Goal: Task Accomplishment & Management: Use online tool/utility

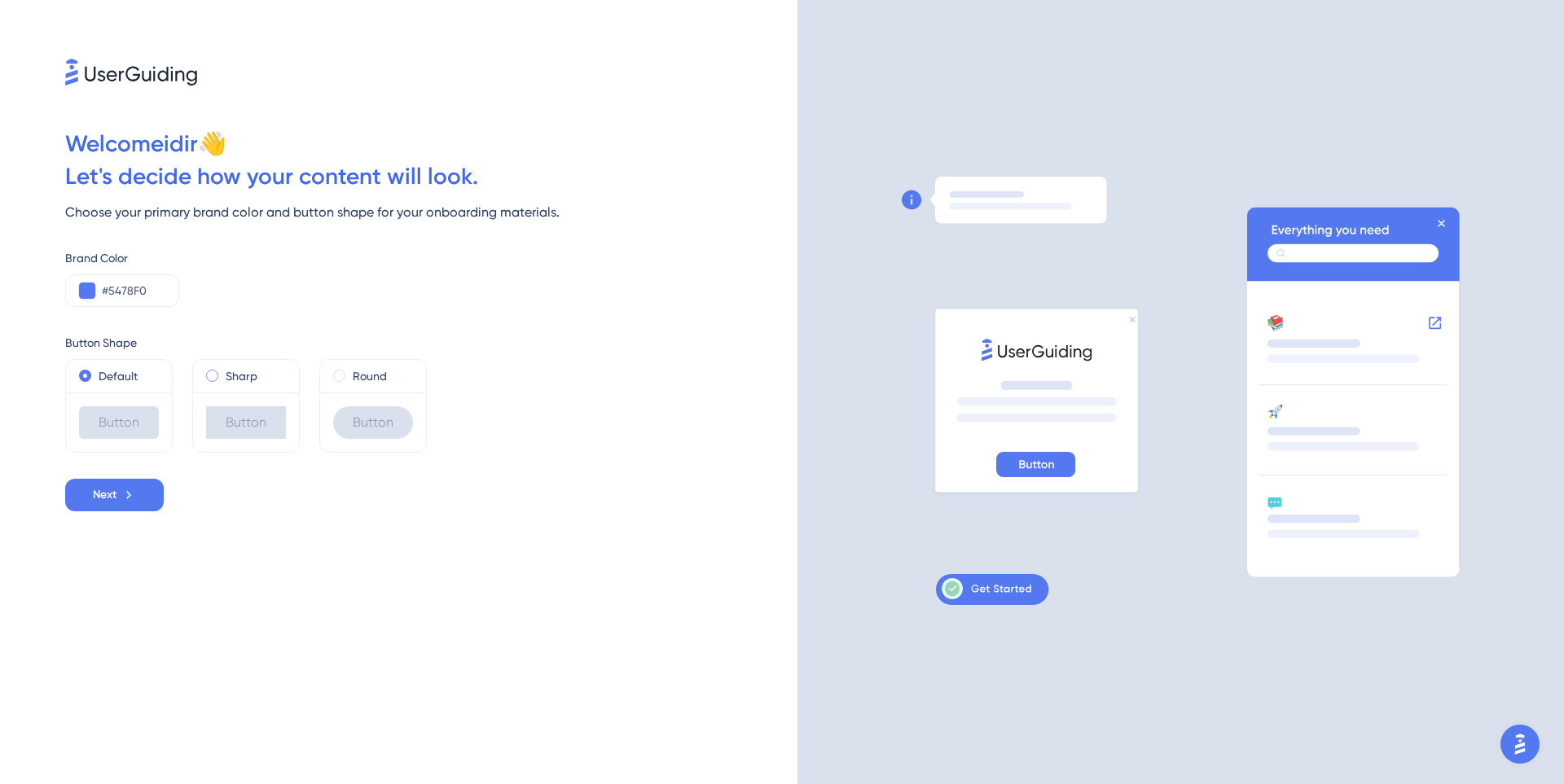
click at [222, 373] on div "Sharp" at bounding box center [246, 376] width 80 height 19
click at [347, 383] on div "Round" at bounding box center [373, 376] width 80 height 19
click at [219, 384] on div "Sharp" at bounding box center [246, 376] width 80 height 19
click at [111, 381] on label "Default" at bounding box center [118, 376] width 39 height 19
click at [99, 506] on button "Next" at bounding box center [114, 495] width 98 height 33
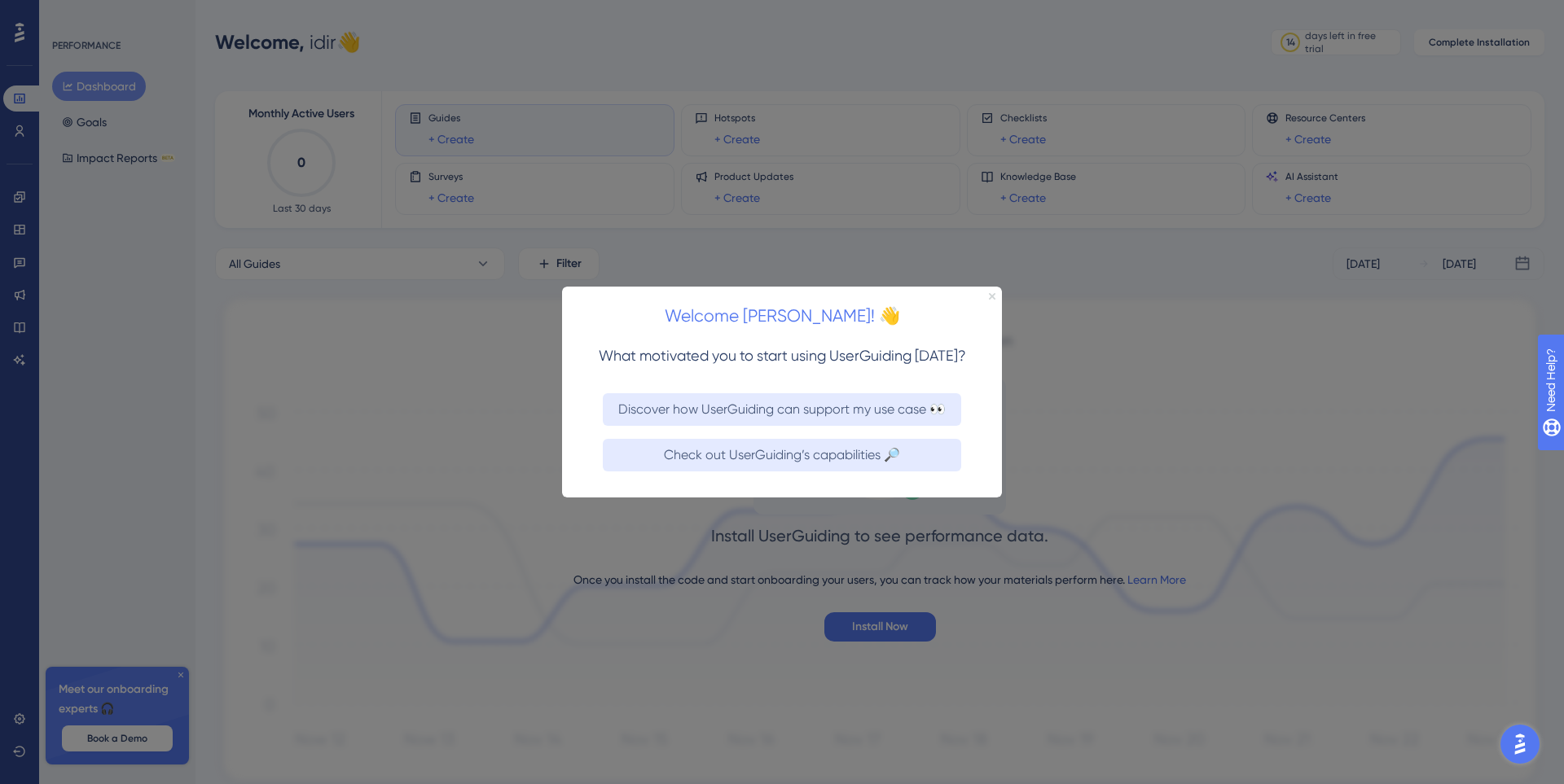
click at [993, 295] on icon "Close Preview" at bounding box center [992, 296] width 7 height 7
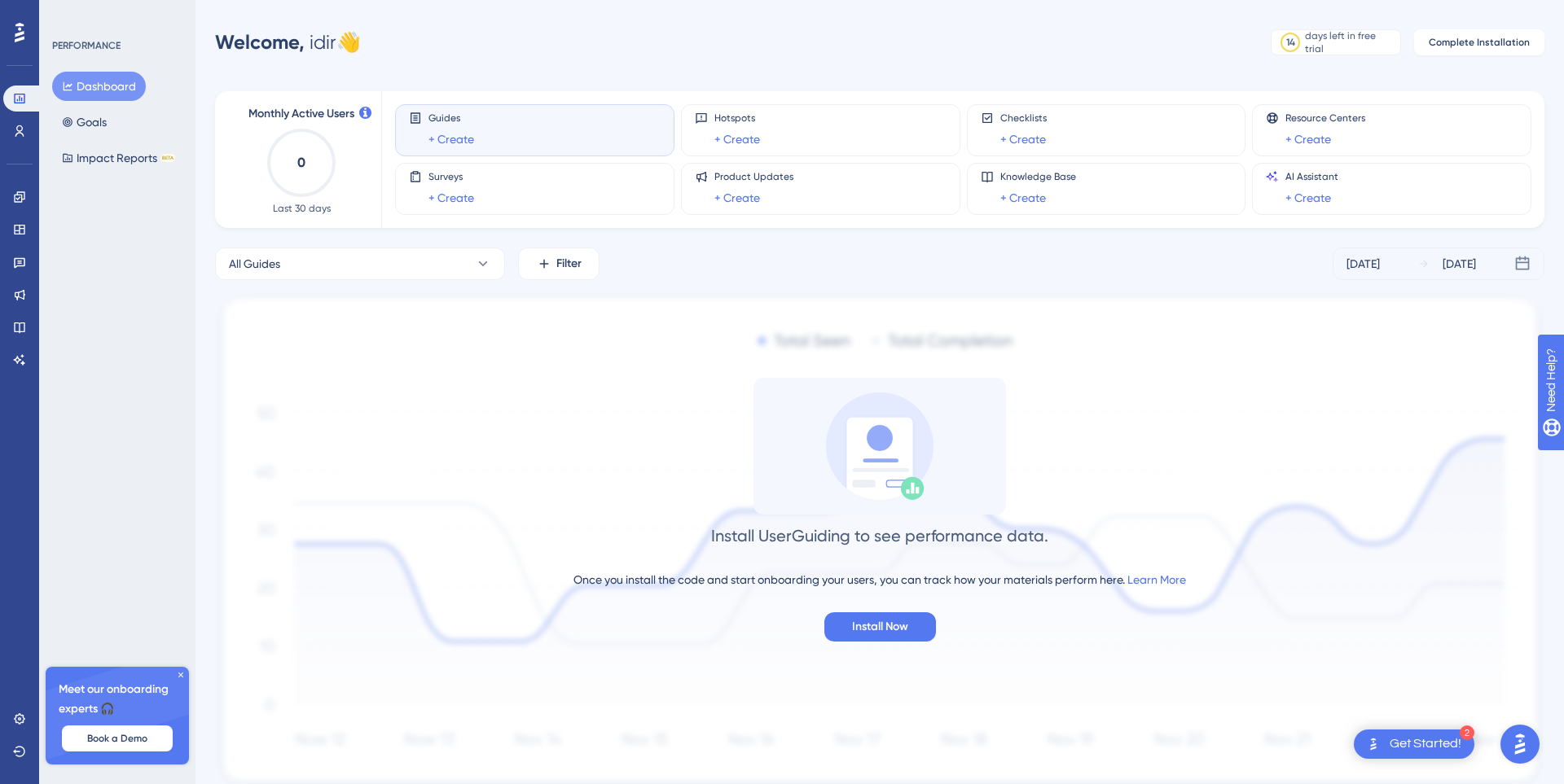
click at [498, 148] on div "Guides + Create" at bounding box center [534, 130] width 252 height 38
click at [608, 150] on div "Guides + Create" at bounding box center [535, 130] width 279 height 52
click at [904, 632] on span "Install Now" at bounding box center [880, 627] width 56 height 19
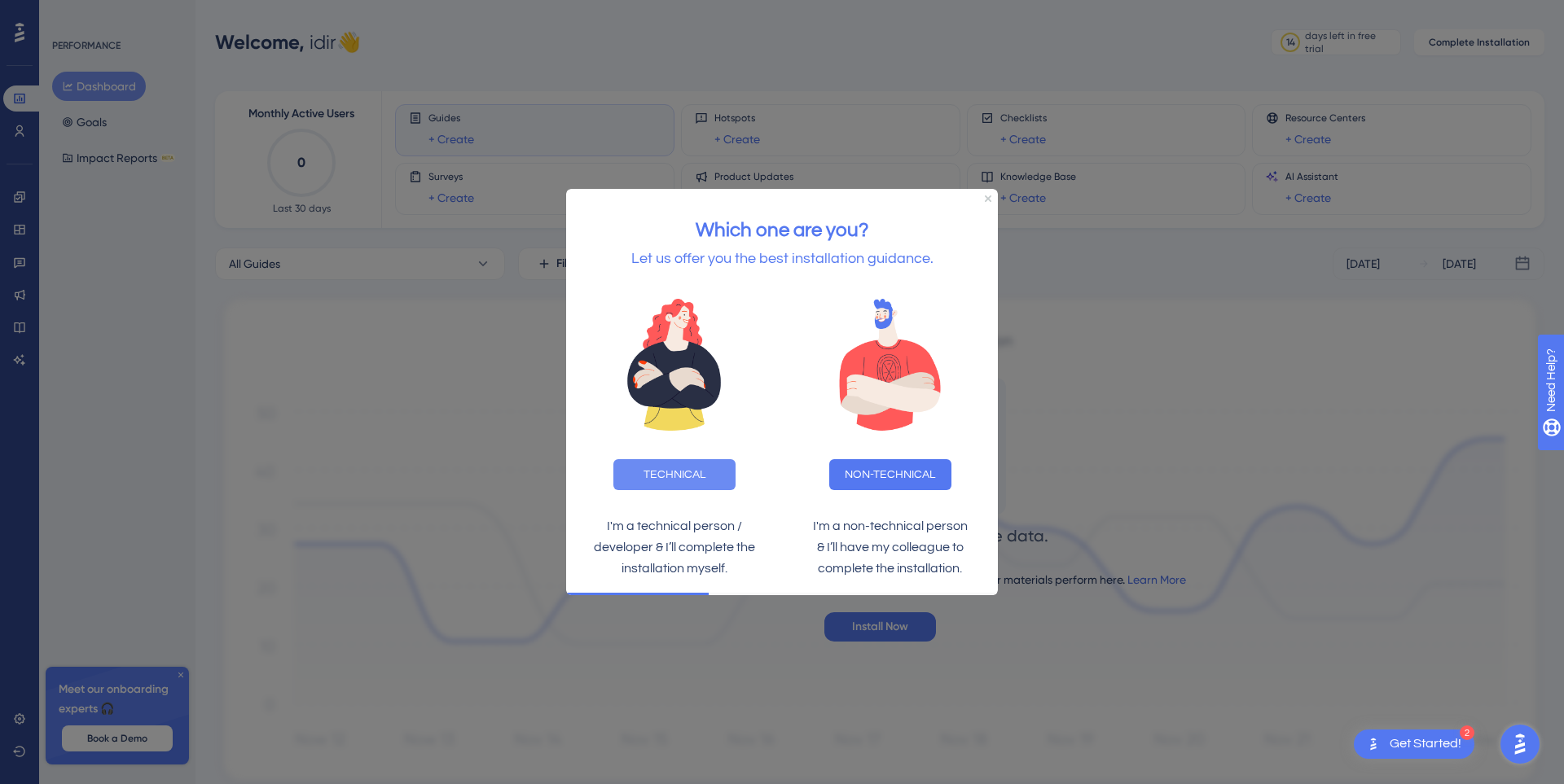
click at [691, 483] on button "TECHNICAL" at bounding box center [674, 474] width 122 height 31
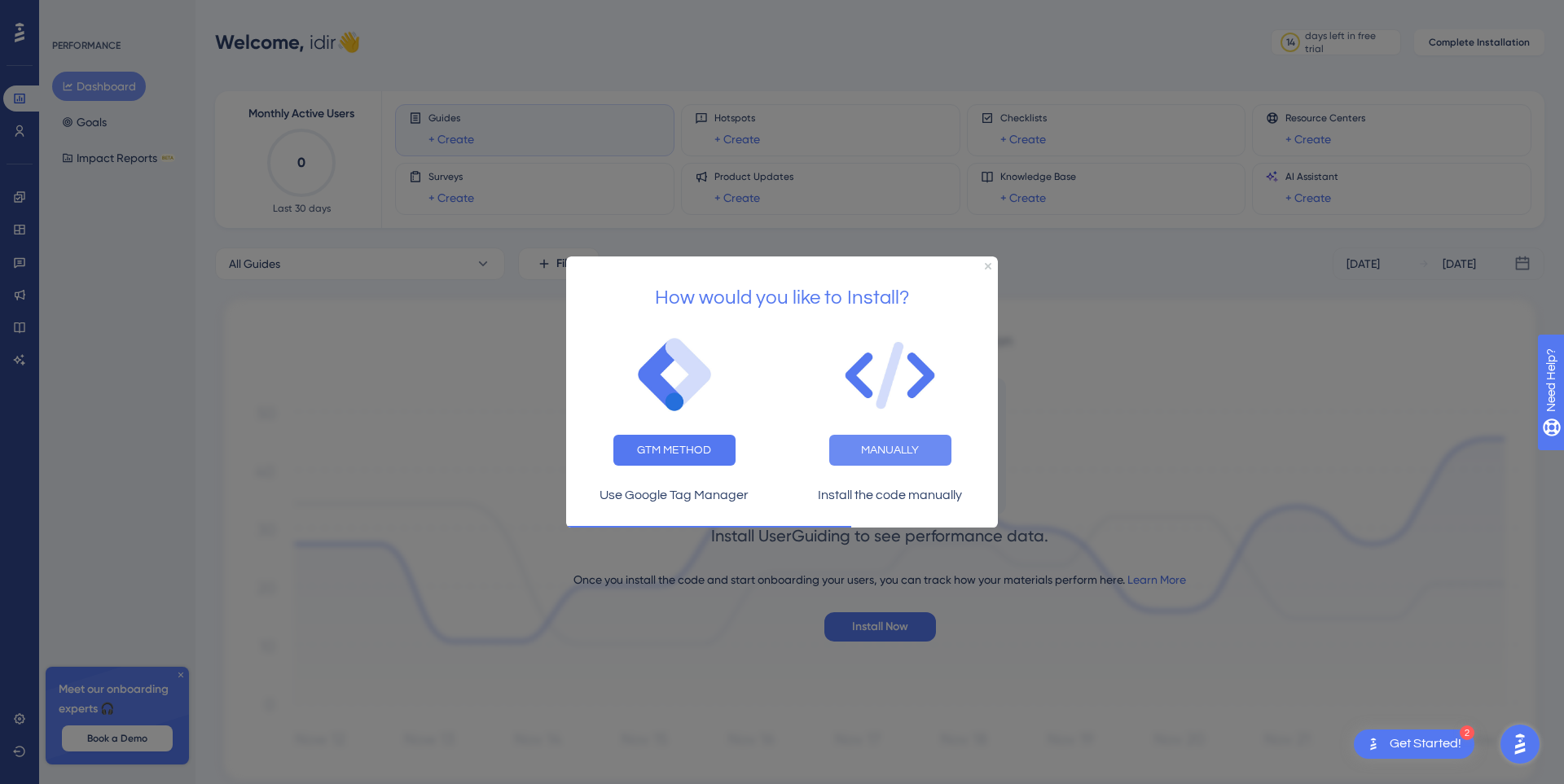
click at [873, 461] on button "MANUALLY" at bounding box center [890, 449] width 122 height 31
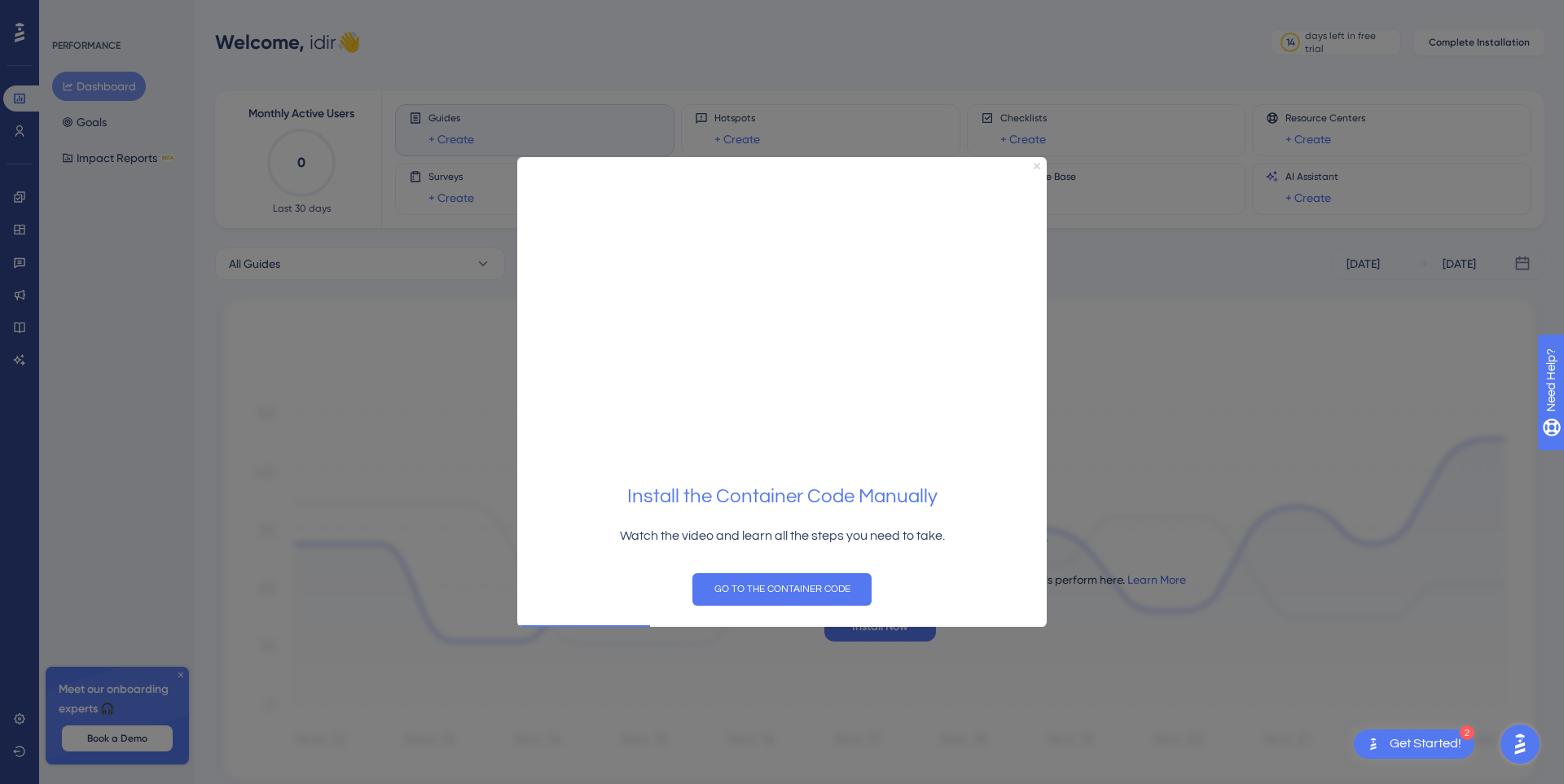
click at [1036, 168] on icon "Close Preview" at bounding box center [1037, 166] width 7 height 7
